Goal: Information Seeking & Learning: Find specific fact

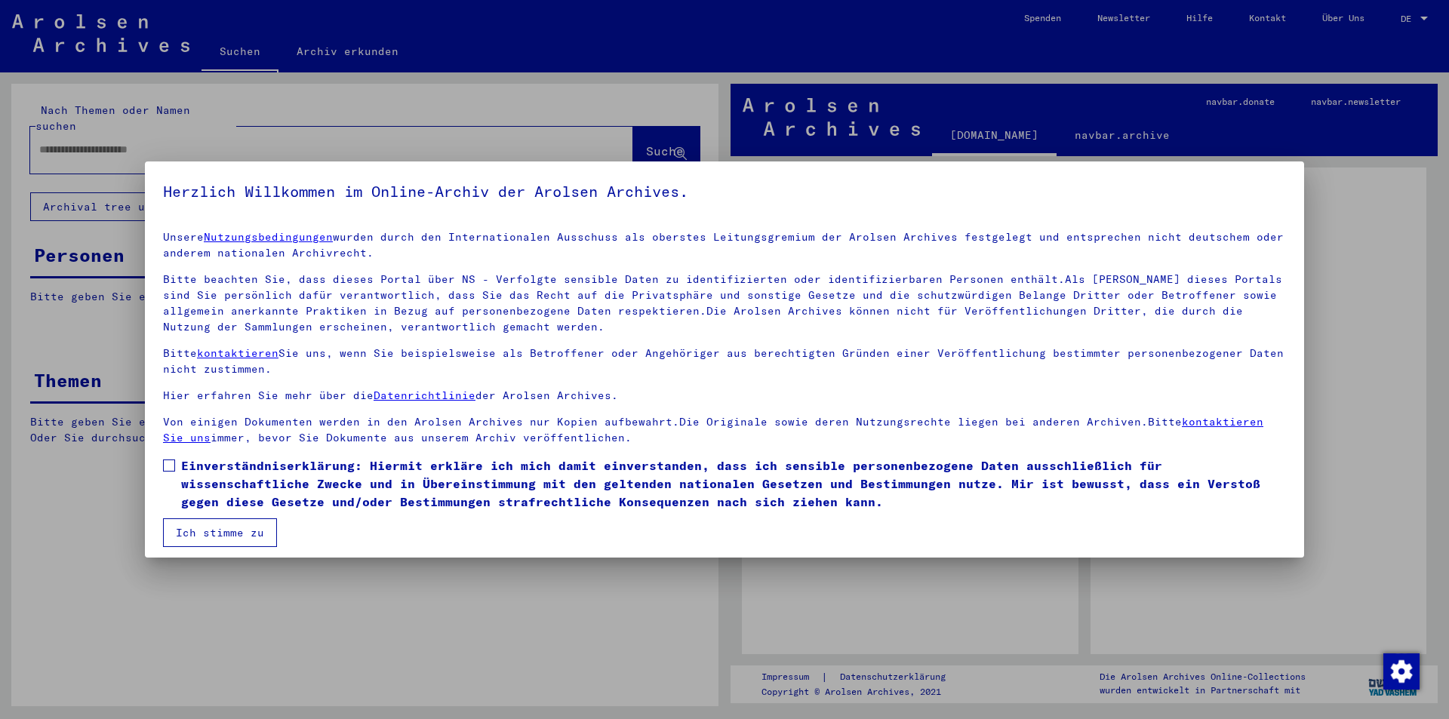
click at [175, 469] on label "Einverständniserklärung: Hiermit erkläre ich mich damit einverstanden, dass ich…" at bounding box center [724, 484] width 1123 height 54
click at [221, 540] on button "Ich stimme zu" at bounding box center [220, 532] width 114 height 29
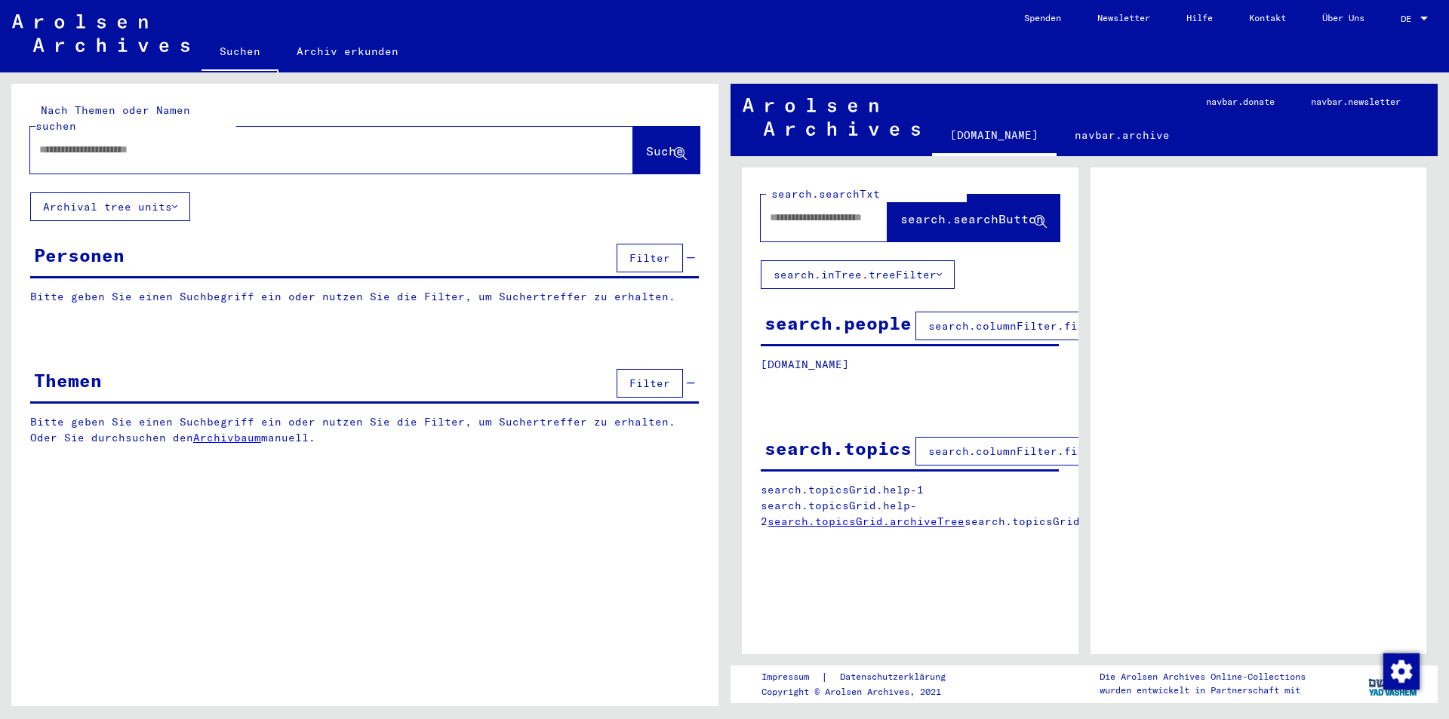
click at [161, 142] on input "text" at bounding box center [318, 150] width 558 height 16
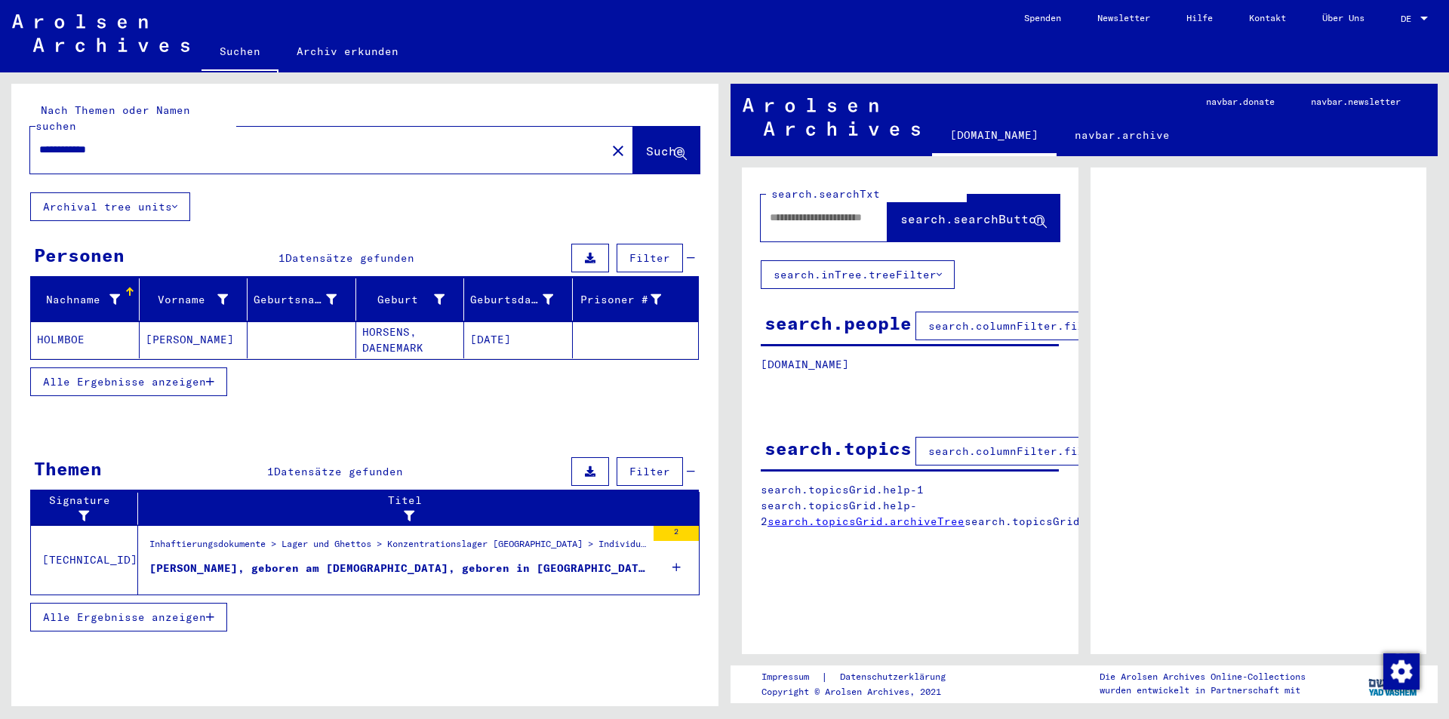
click at [279, 561] on div "[PERSON_NAME], geboren am [DEMOGRAPHIC_DATA], geboren in [GEOGRAPHIC_DATA], DAE…" at bounding box center [397, 569] width 497 height 16
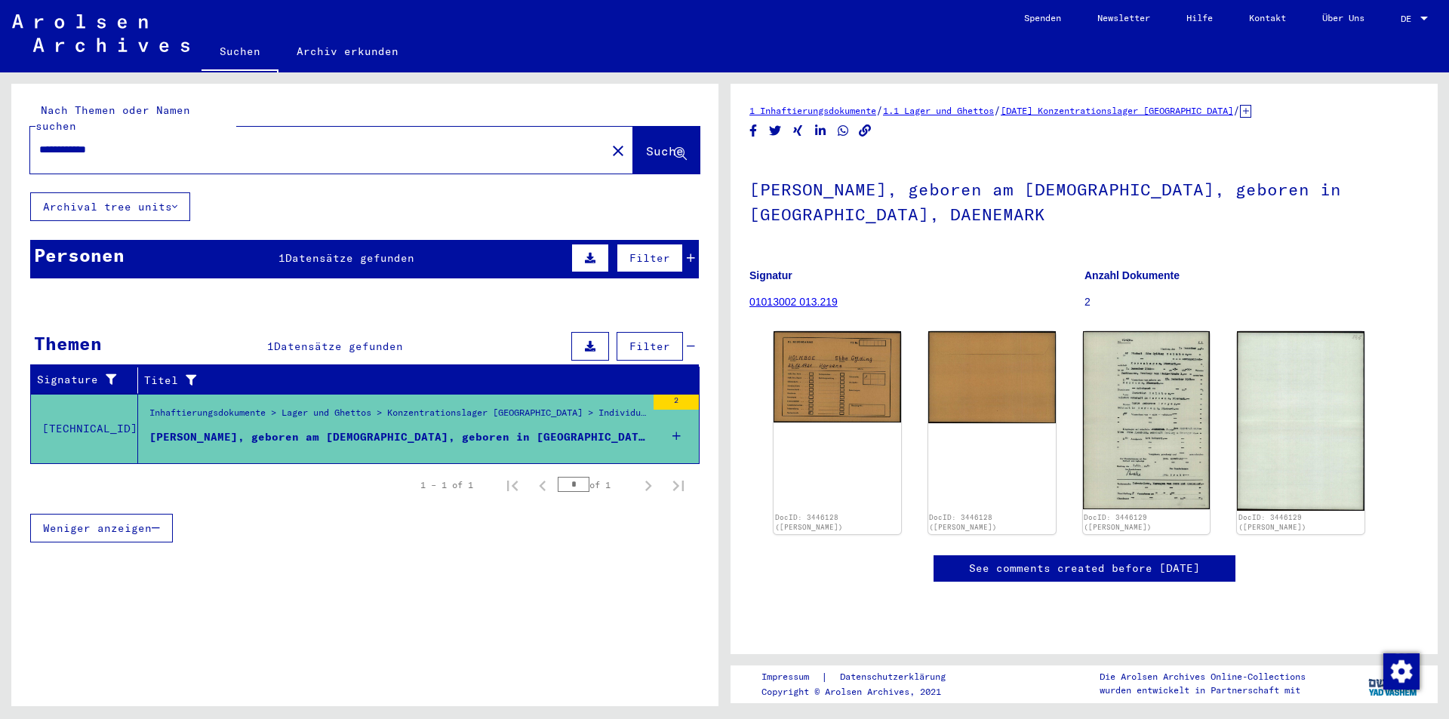
drag, startPoint x: 72, startPoint y: 131, endPoint x: 0, endPoint y: 154, distance: 75.2
click at [0, 154] on div "**********" at bounding box center [362, 389] width 724 height 634
type input "*******"
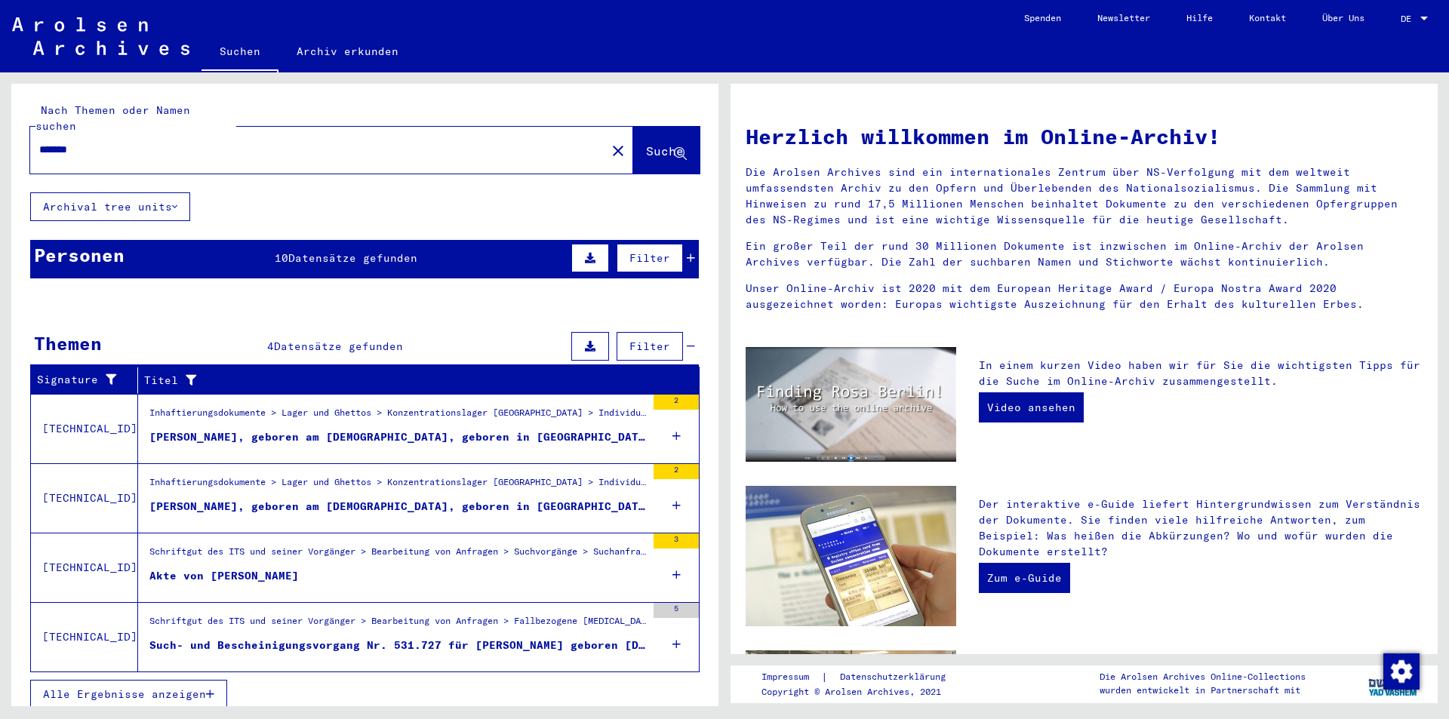
click at [691, 253] on icon at bounding box center [691, 258] width 8 height 11
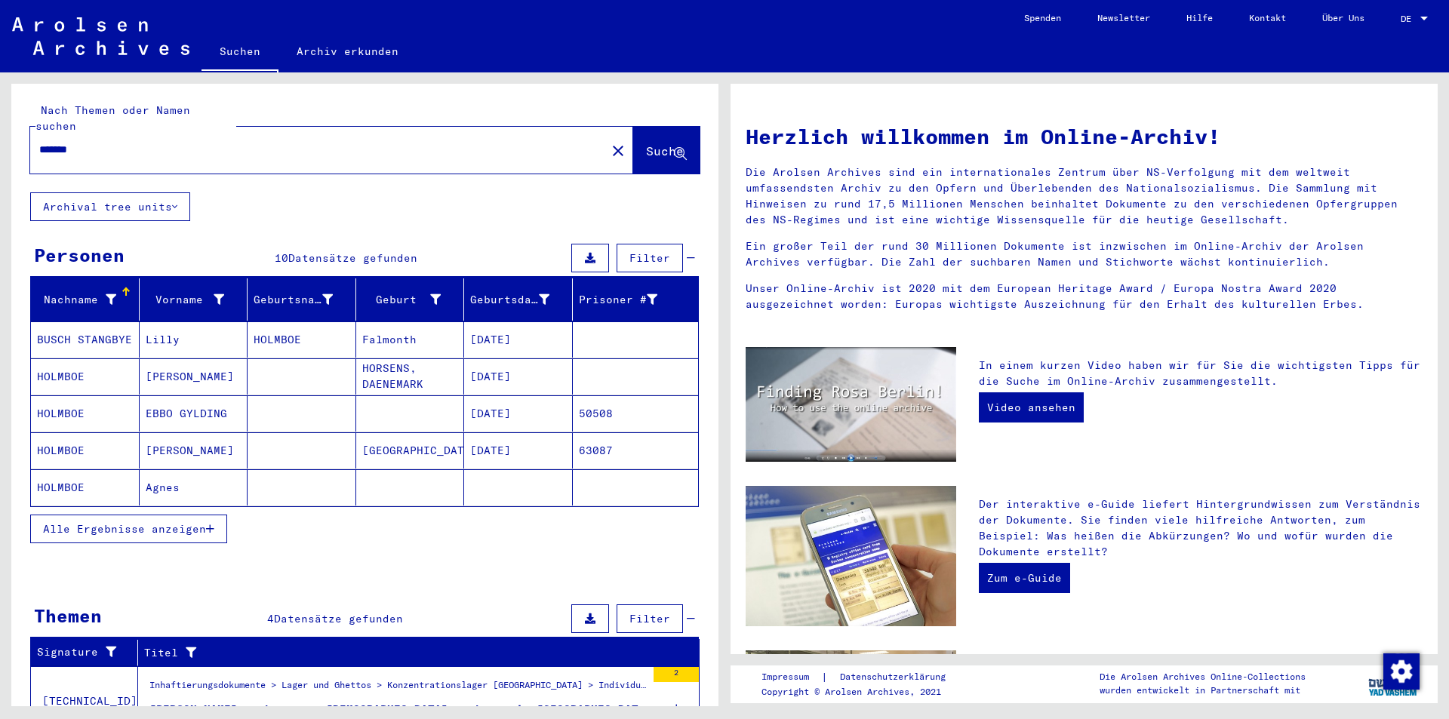
click at [211, 524] on icon "button" at bounding box center [210, 529] width 8 height 11
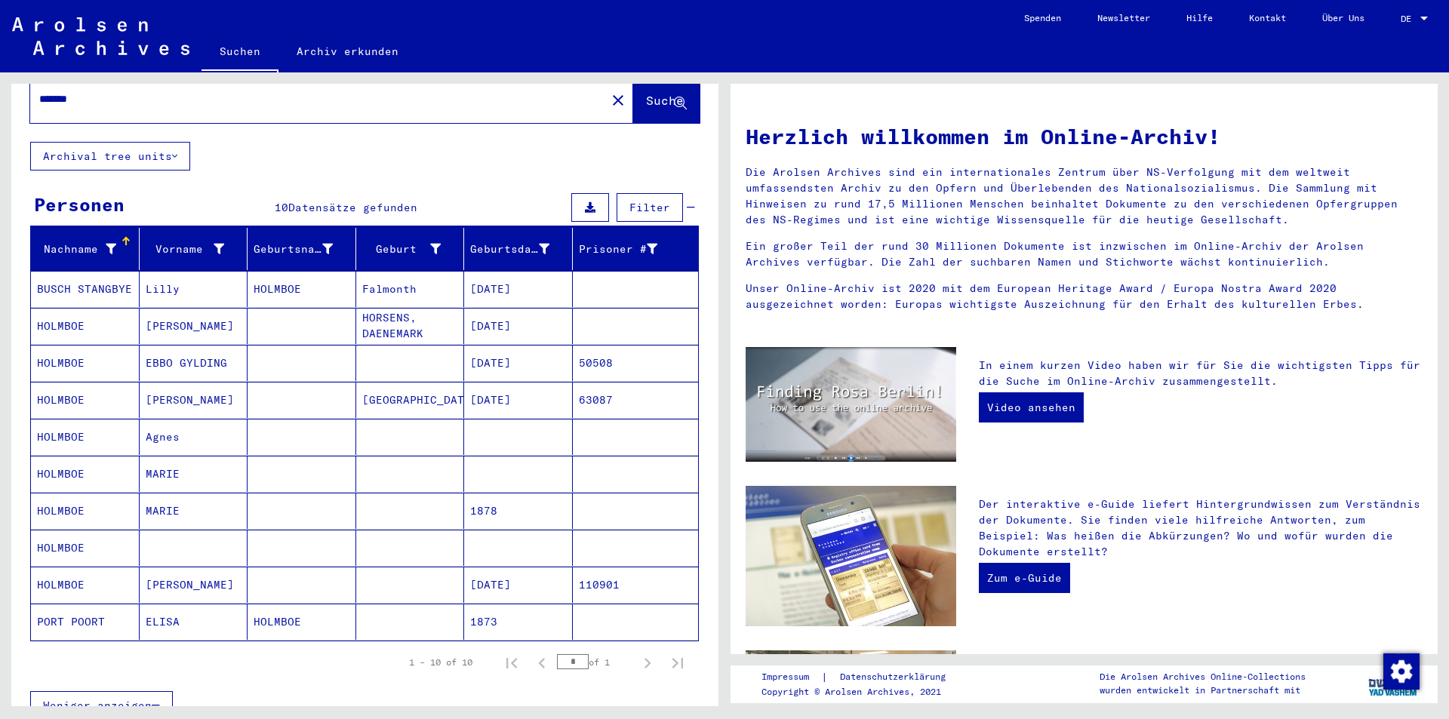
scroll to position [75, 0]
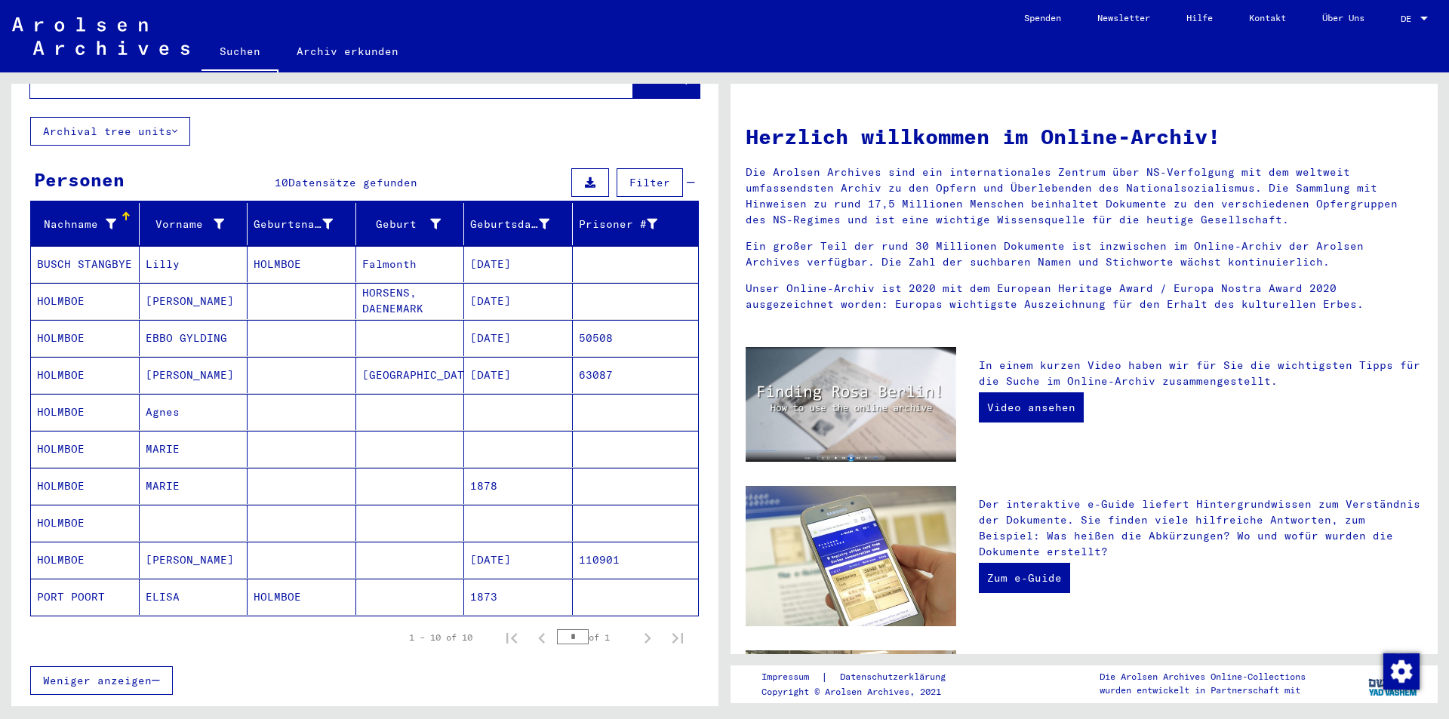
click at [158, 329] on mat-cell "EBBO GYLDING" at bounding box center [194, 338] width 109 height 36
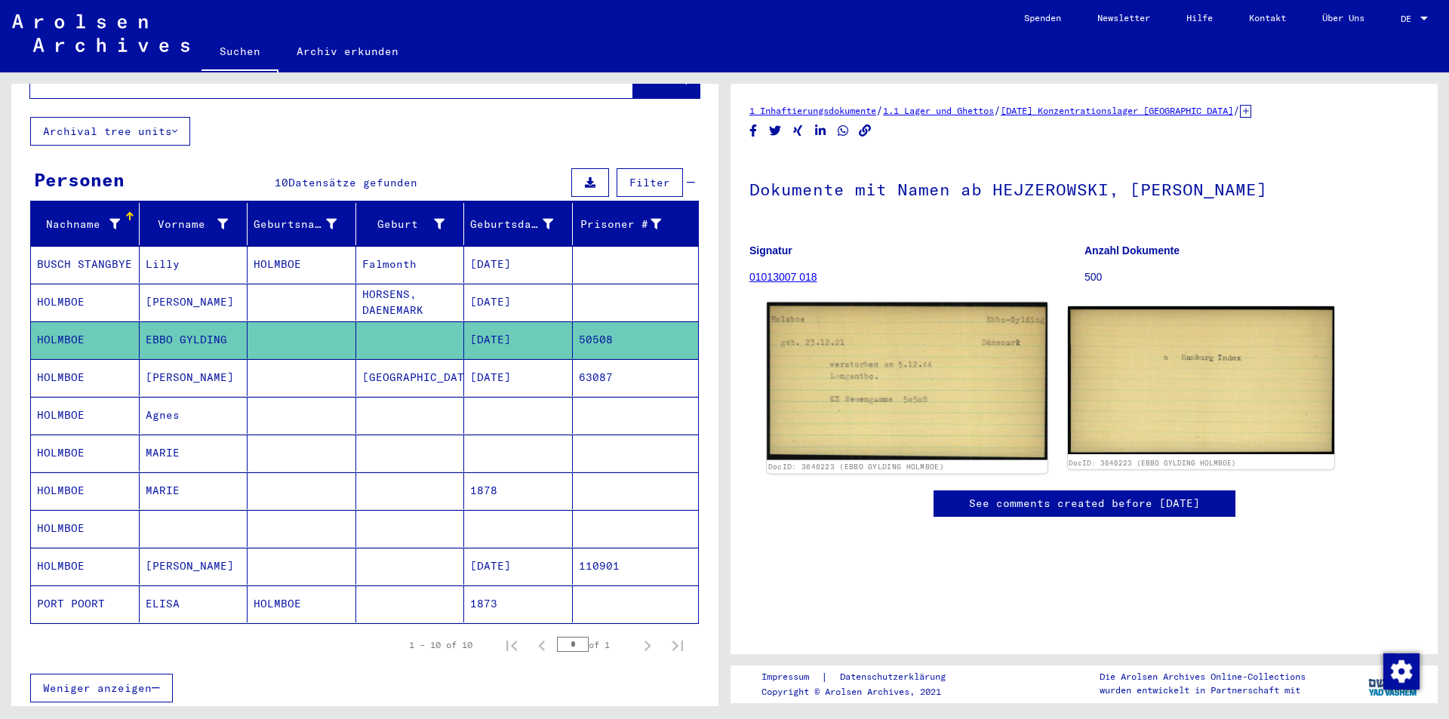
click at [885, 373] on img at bounding box center [907, 382] width 280 height 158
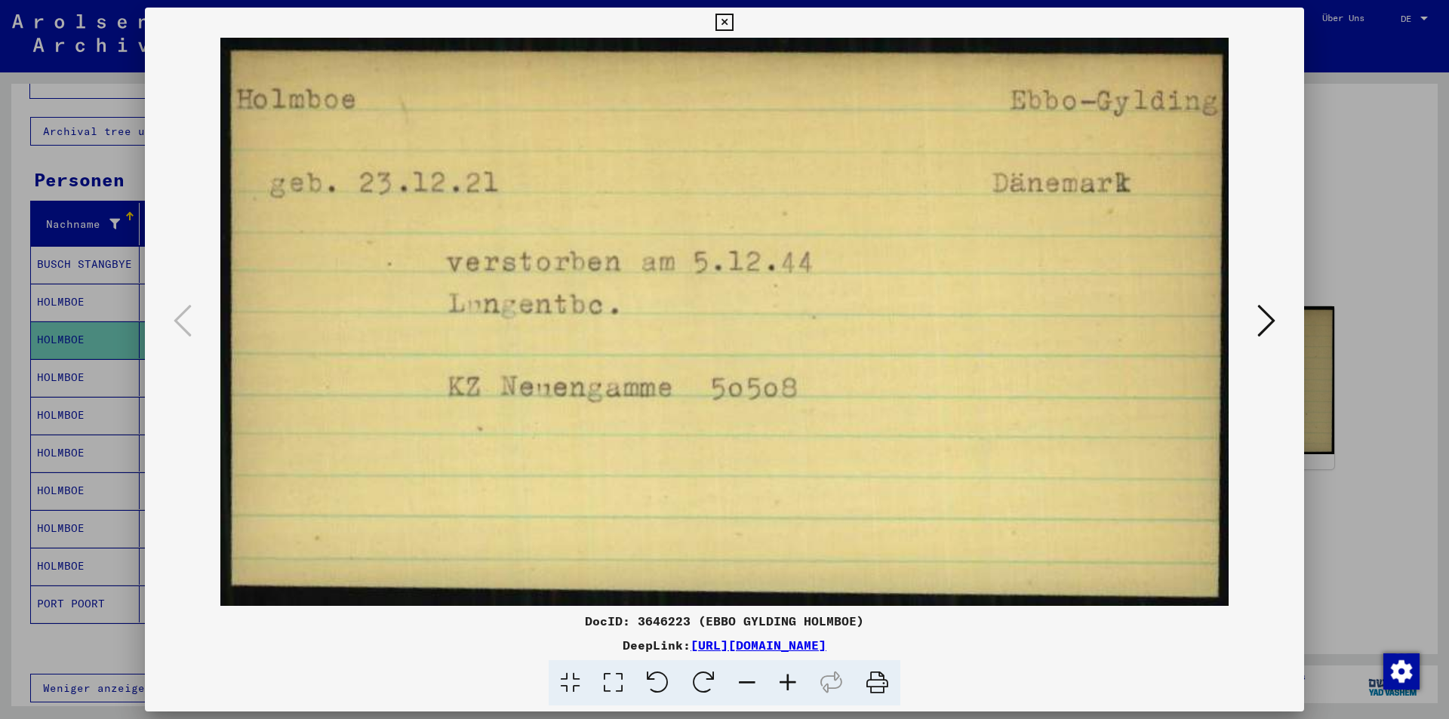
click at [1378, 297] on div at bounding box center [724, 359] width 1449 height 719
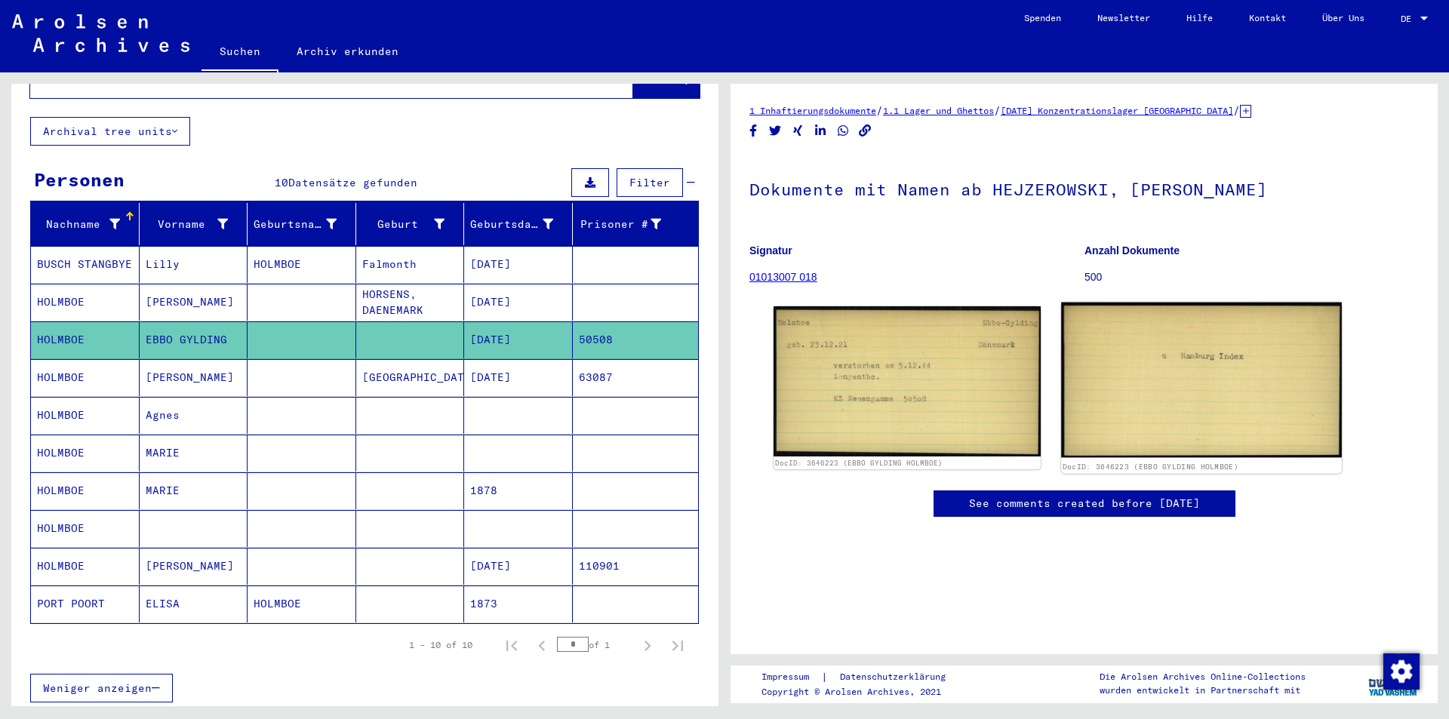
click at [1247, 346] on img at bounding box center [1201, 380] width 280 height 155
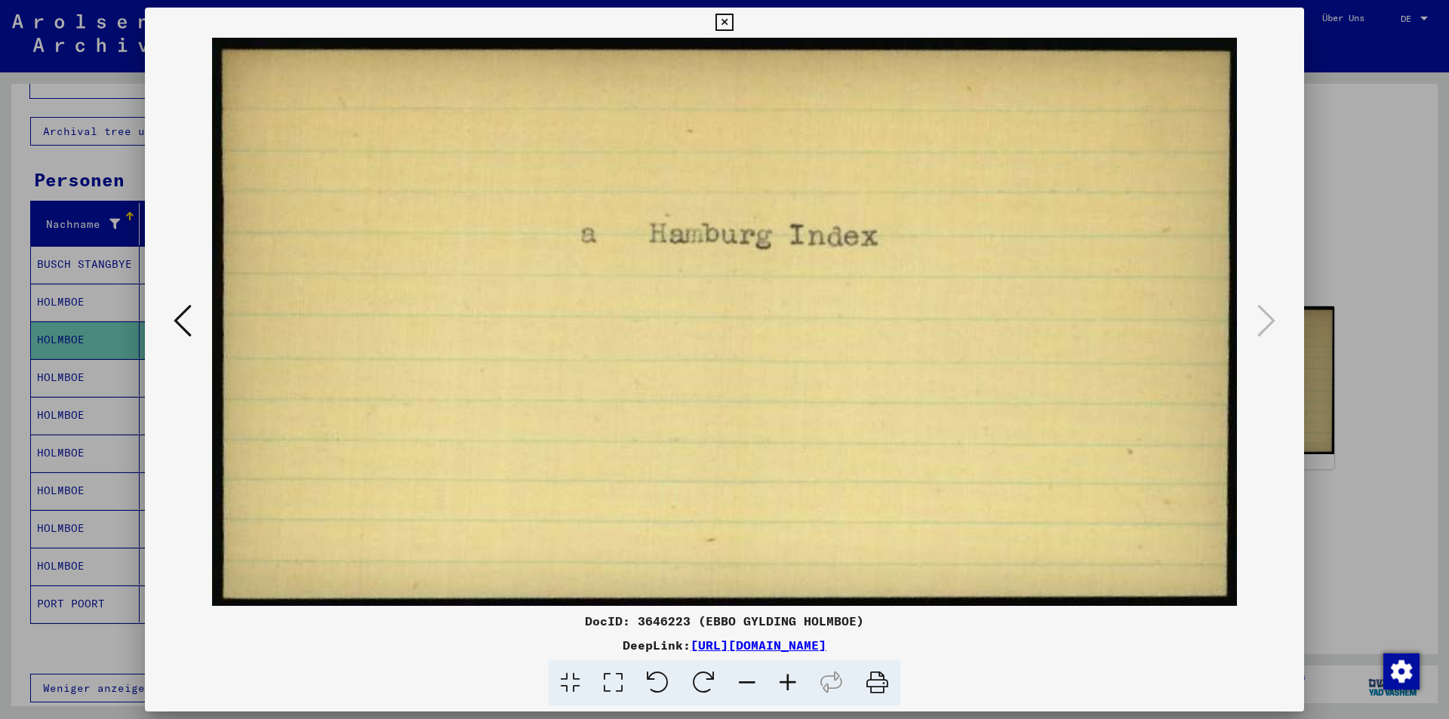
click at [1369, 292] on div at bounding box center [724, 359] width 1449 height 719
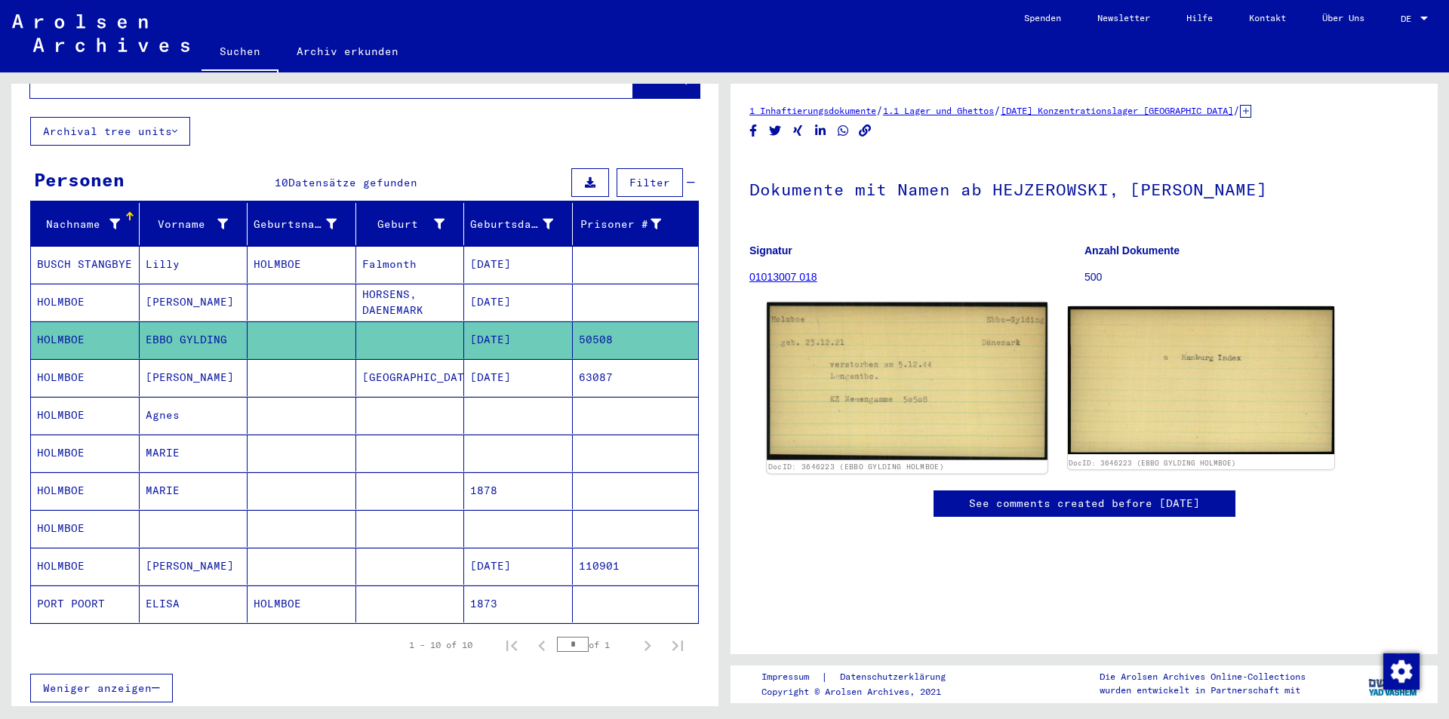
click at [973, 345] on img at bounding box center [907, 382] width 280 height 158
